Goal: Browse casually

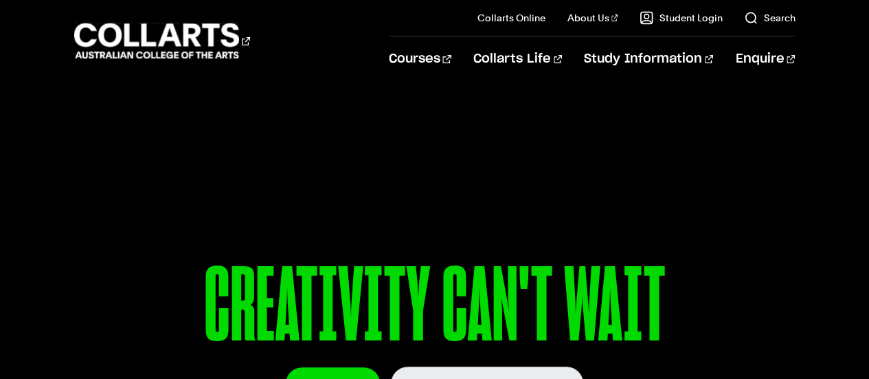
scroll to position [60, 0]
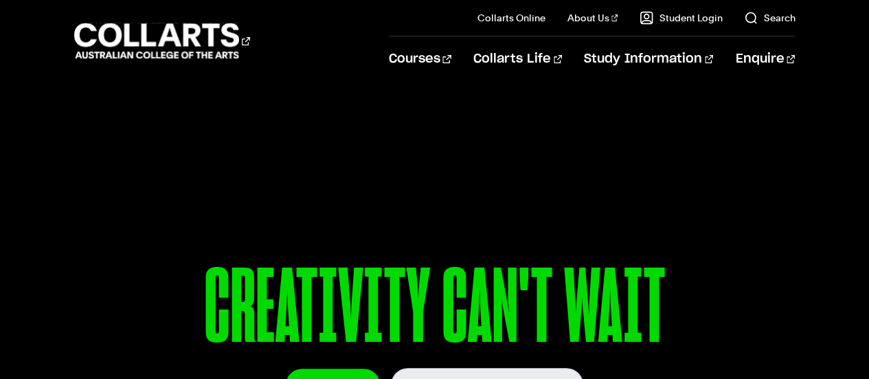
click at [747, 284] on p "CREATIVITY CAN'T WAIT" at bounding box center [435, 310] width 722 height 113
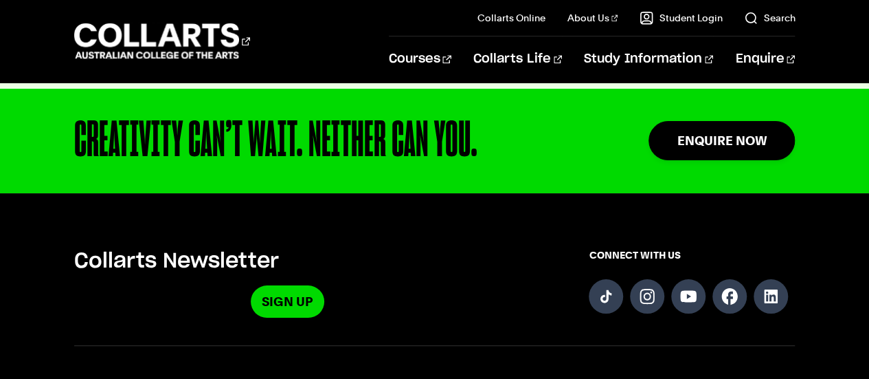
scroll to position [3303, 0]
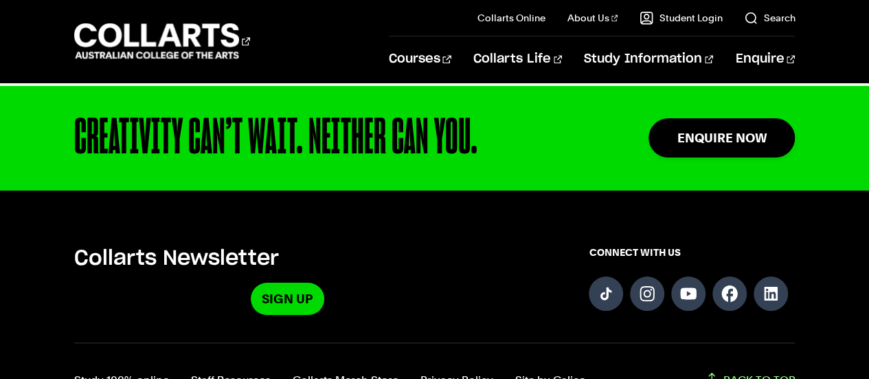
click at [748, 370] on link "BACK TO TOP" at bounding box center [750, 379] width 89 height 19
